Goal: Navigation & Orientation: Understand site structure

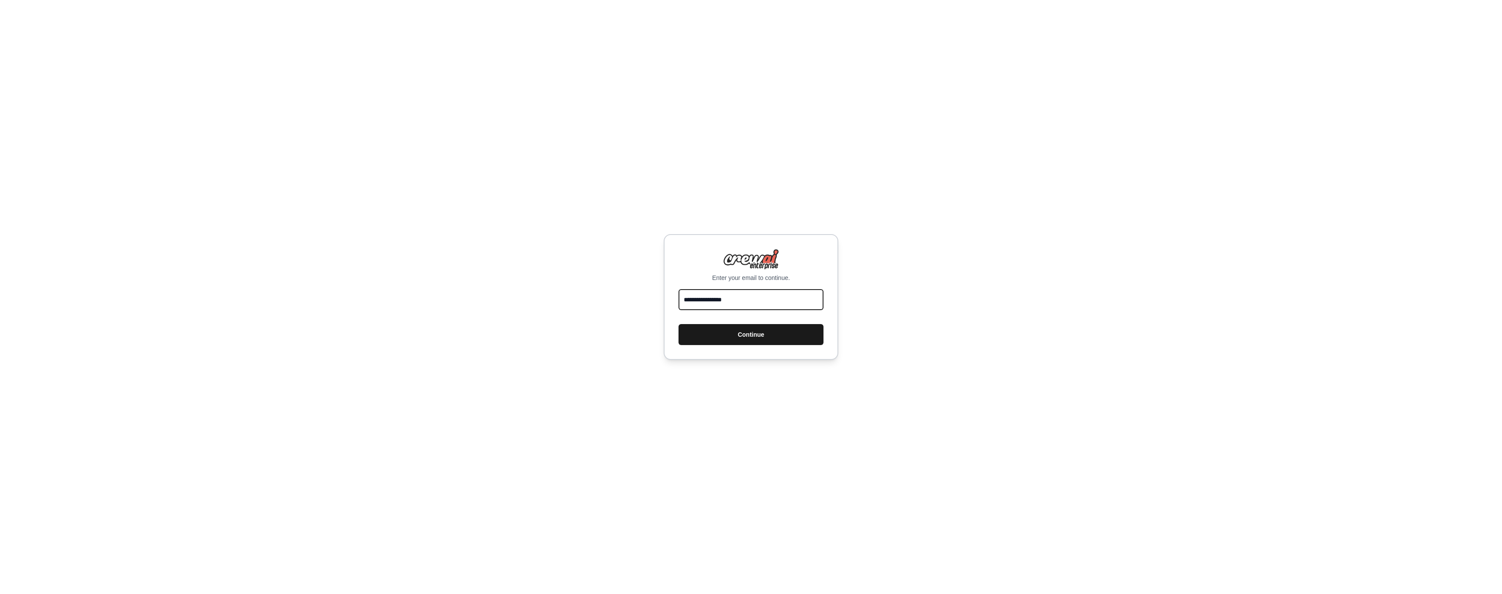
type input "**********"
click at [759, 336] on button "Continue" at bounding box center [751, 334] width 145 height 21
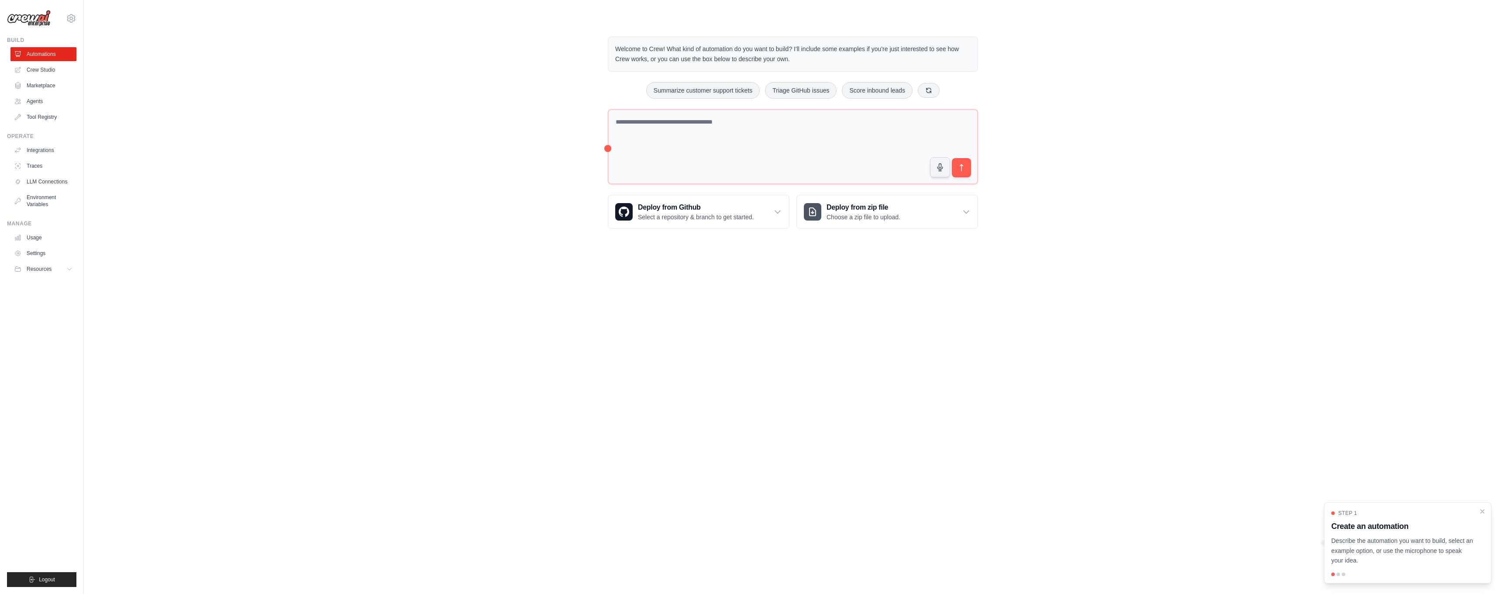
click at [404, 210] on div "Welcome to Crew! What kind of automation do you want to build? I'll include som…" at bounding box center [793, 133] width 1390 height 220
click at [40, 65] on link "Crew Studio" at bounding box center [44, 70] width 66 height 14
click at [39, 68] on link "Crew Studio" at bounding box center [44, 70] width 66 height 14
click at [37, 105] on link "Agents" at bounding box center [44, 101] width 66 height 14
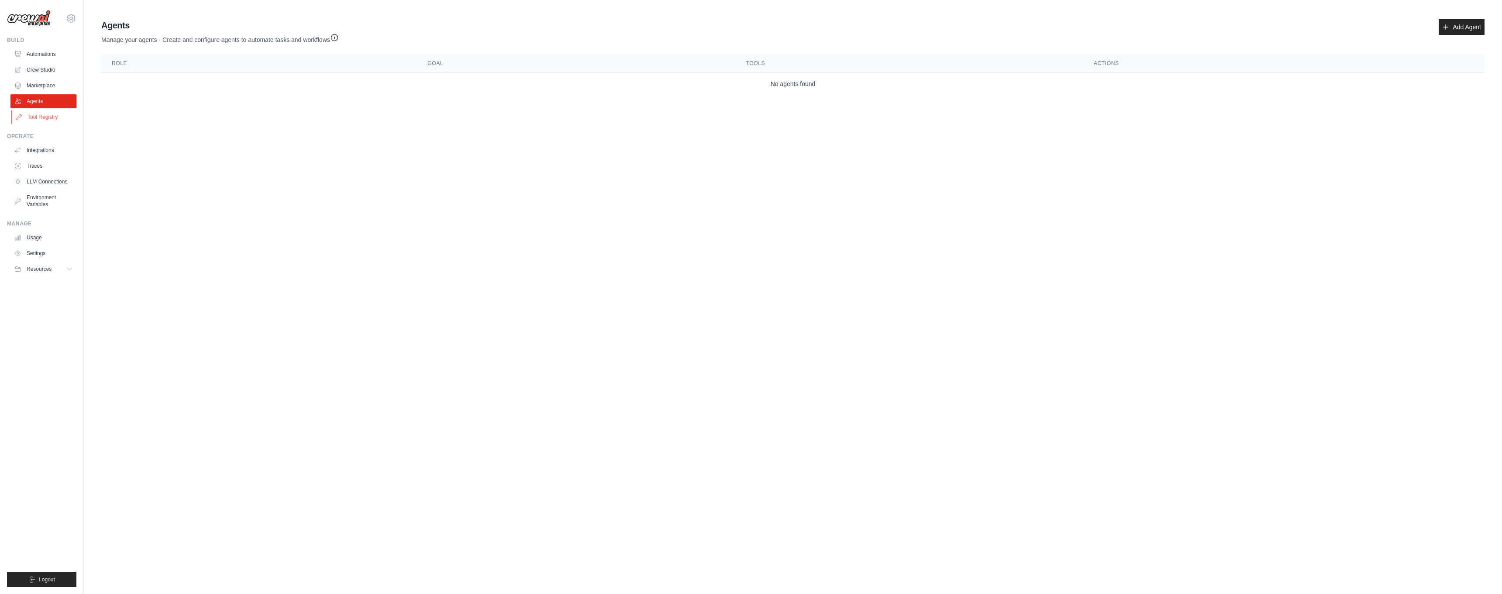
click at [58, 114] on link "Tool Registry" at bounding box center [44, 117] width 66 height 14
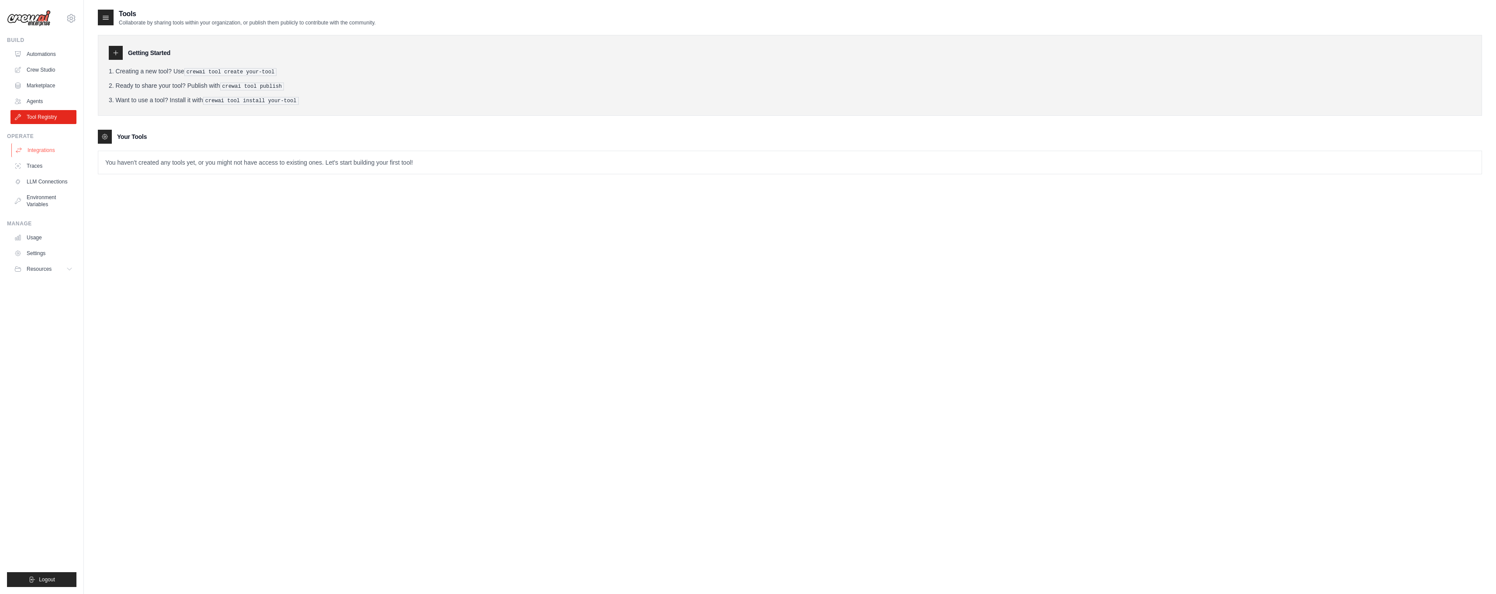
click at [48, 153] on link "Integrations" at bounding box center [44, 150] width 66 height 14
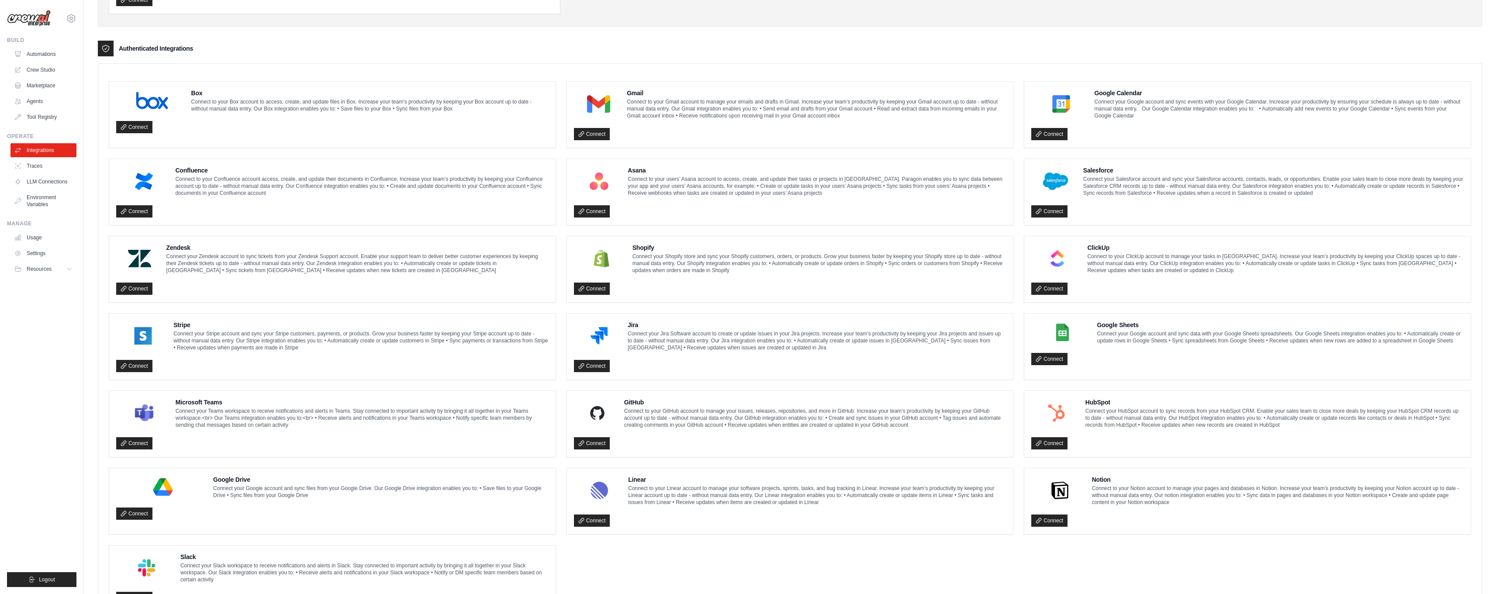
scroll to position [224, 0]
